Goal: Entertainment & Leisure: Browse casually

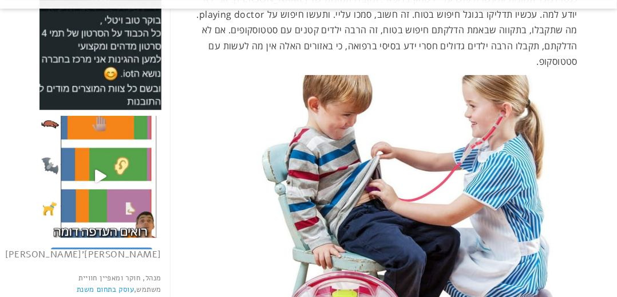
scroll to position [141, 0]
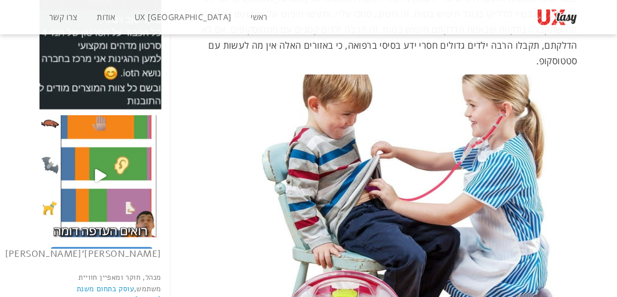
click at [440, 177] on img at bounding box center [402, 249] width 351 height 351
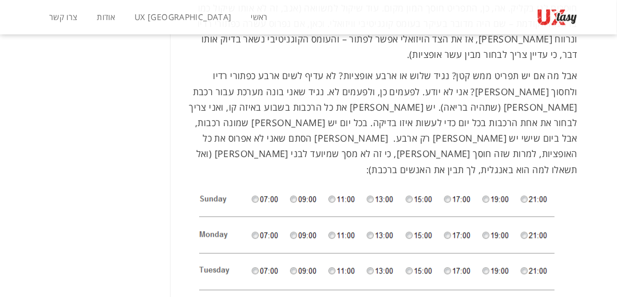
scroll to position [1103, 0]
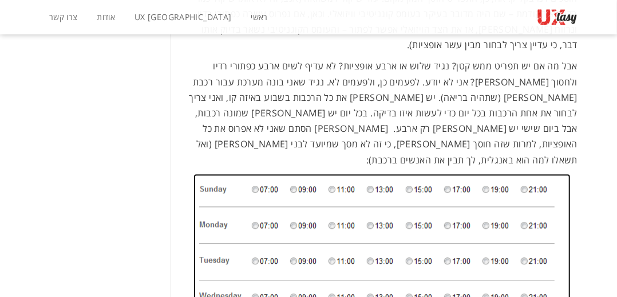
click at [530, 195] on img at bounding box center [382, 280] width 377 height 212
click at [527, 176] on img at bounding box center [382, 280] width 377 height 212
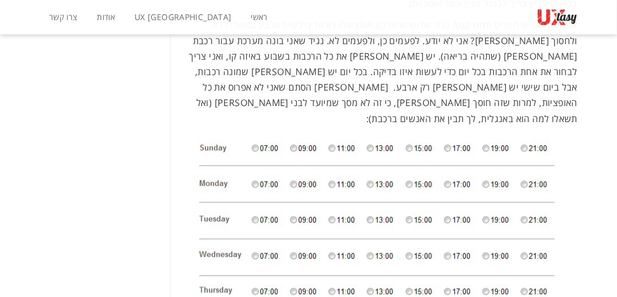
scroll to position [1168, 0]
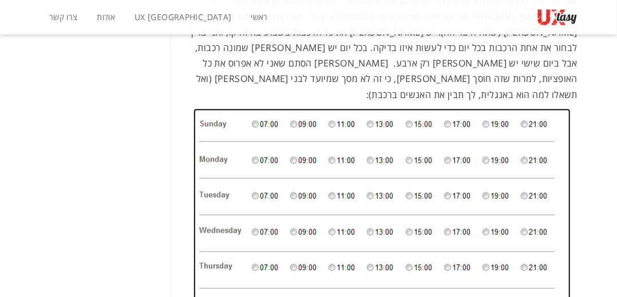
click at [505, 128] on img at bounding box center [382, 214] width 377 height 212
